Goal: Navigation & Orientation: Find specific page/section

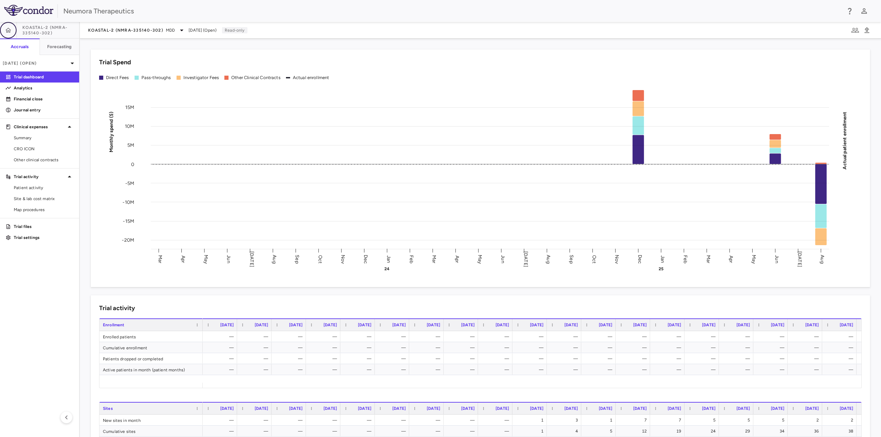
click at [10, 31] on icon "button" at bounding box center [8, 30] width 7 height 7
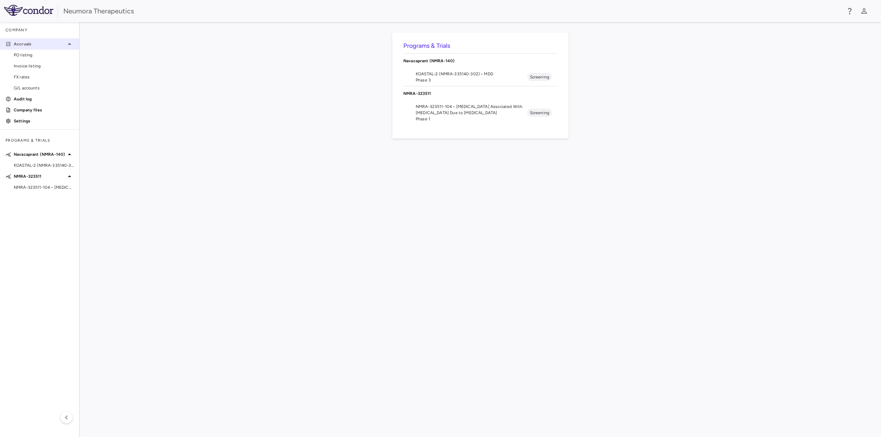
click at [22, 44] on p "Accruals" at bounding box center [40, 44] width 52 height 6
click at [21, 42] on p "Accruals" at bounding box center [40, 44] width 52 height 6
click at [16, 31] on div "Company" at bounding box center [39, 30] width 79 height 17
click at [72, 154] on icon at bounding box center [69, 154] width 8 height 8
click at [72, 153] on icon at bounding box center [69, 154] width 8 height 8
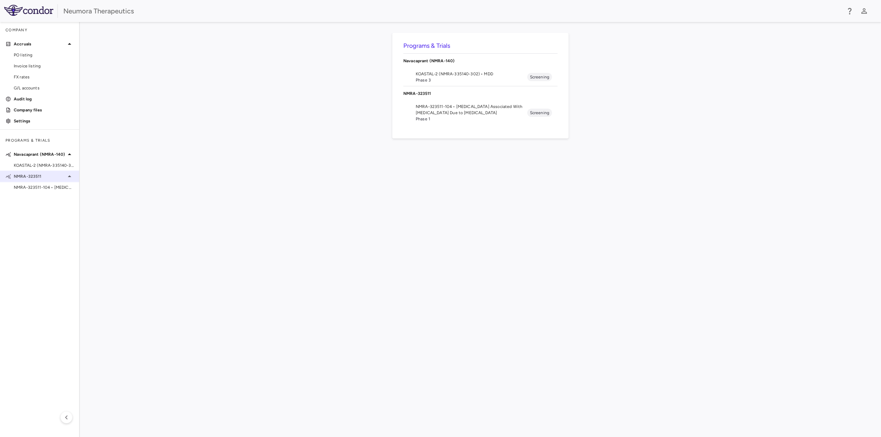
click at [69, 177] on icon at bounding box center [69, 176] width 3 height 2
click at [69, 177] on icon at bounding box center [69, 177] width 3 height 2
click at [335, 147] on div "Programs & Trials Navacaprant (NMRA-140) KOASTAL-2 (NMRA-335140-302) • MDD Phas…" at bounding box center [480, 229] width 779 height 393
